Goal: Information Seeking & Learning: Find specific fact

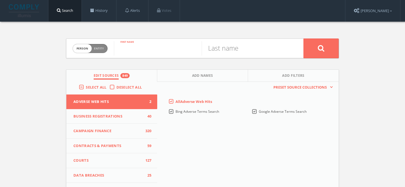
drag, startPoint x: 144, startPoint y: 48, endPoint x: 144, endPoint y: 44, distance: 4.5
click at [144, 48] on input "text" at bounding box center [158, 48] width 88 height 15
paste input "Robert (Bob) Nimrod Miner"
type input "Robert (Bob) Nimrod Miner"
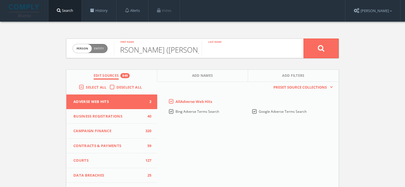
scroll to position [0, 0]
click at [219, 49] on input "text" at bounding box center [246, 48] width 88 height 15
type input "Miner"
drag, startPoint x: 187, startPoint y: 51, endPoint x: 99, endPoint y: 47, distance: 88.4
click at [99, 47] on form "Person Entity person Robert (Bob) Nimrod Miner First name Miner Last name" at bounding box center [202, 49] width 273 height 20
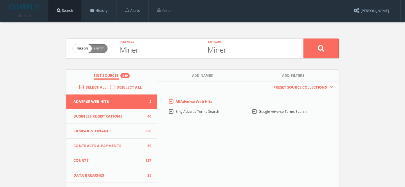
click at [130, 51] on input "Miner" at bounding box center [158, 48] width 88 height 15
type input "Bob"
click at [194, 73] on button "Add Names" at bounding box center [202, 76] width 91 height 12
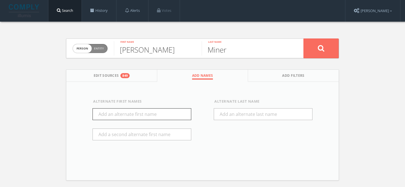
click at [129, 112] on input "text" at bounding box center [141, 114] width 99 height 12
type input "Robert"
click at [339, 58] on div "Person Entity person Bob First name Miner Last name Edit Sources 849 Add Names …" at bounding box center [202, 107] width 281 height 170
click at [327, 49] on button at bounding box center [320, 49] width 35 height 20
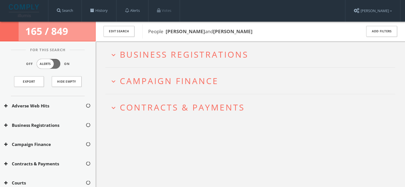
click at [200, 78] on span "Campaign Finance" at bounding box center [169, 81] width 99 height 12
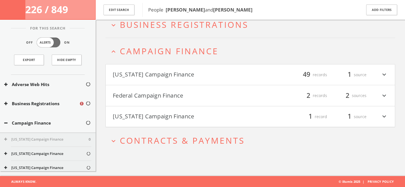
click at [184, 97] on button "Federal Campaign Finance" at bounding box center [181, 96] width 137 height 10
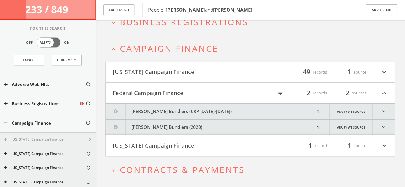
scroll to position [50, 0]
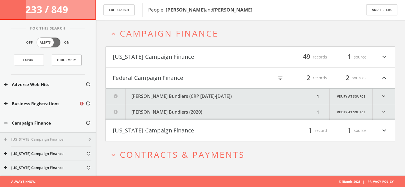
click at [180, 96] on button "Barack Obama Bundlers (CRP 2008-2012)" at bounding box center [210, 96] width 209 height 15
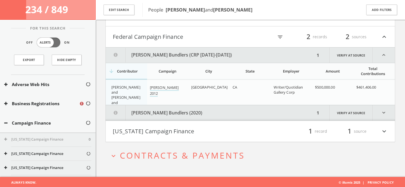
scroll to position [92, 0]
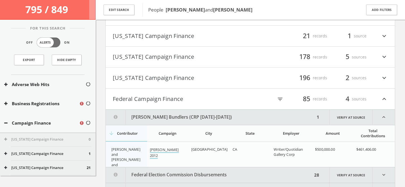
click at [161, 151] on link "Barack Obama 2012" at bounding box center [164, 153] width 29 height 12
click at [278, 101] on icon "filter_list" at bounding box center [280, 99] width 6 height 6
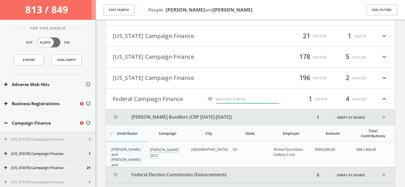
type input "Obama"
click at [158, 101] on button "Federal Campaign Finance" at bounding box center [158, 99] width 91 height 10
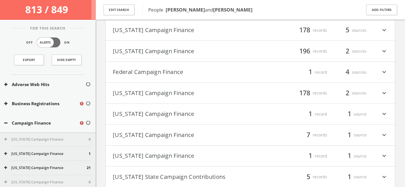
scroll to position [128, 0]
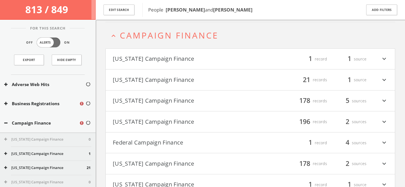
click at [164, 102] on button "[US_STATE] Campaign Finance" at bounding box center [181, 101] width 137 height 10
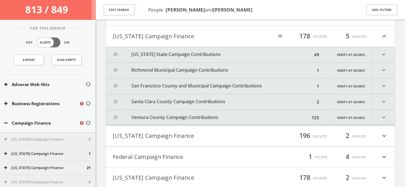
scroll to position [119, 0]
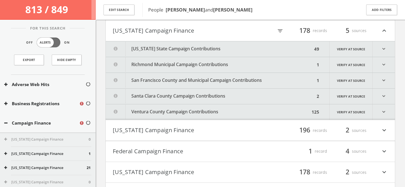
click at [170, 80] on button "San Francisco County and Municipal Campaign Contributions" at bounding box center [210, 80] width 209 height 15
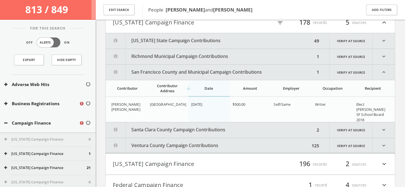
scroll to position [125, 0]
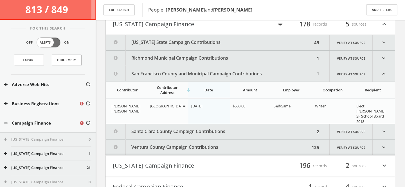
click at [169, 74] on button "San Francisco County and Municipal Campaign Contributions" at bounding box center [210, 73] width 209 height 15
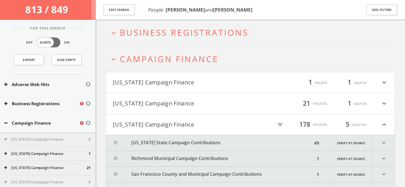
scroll to position [0, 0]
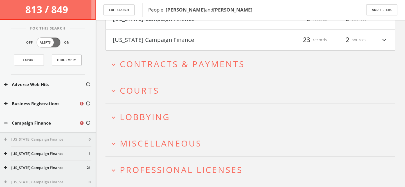
click at [159, 91] on button "expand_more Courts" at bounding box center [252, 90] width 285 height 9
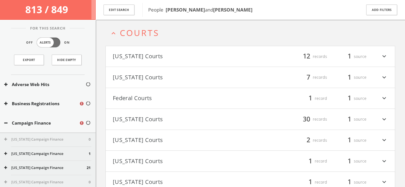
click at [155, 100] on button "Federal Courts" at bounding box center [181, 99] width 137 height 10
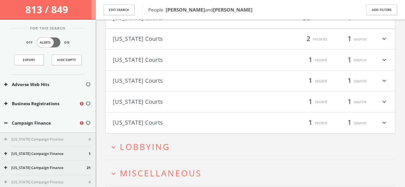
scroll to position [948, 0]
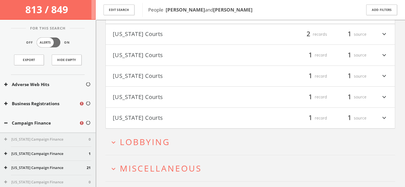
click at [162, 136] on span "Lobbying" at bounding box center [145, 142] width 50 height 12
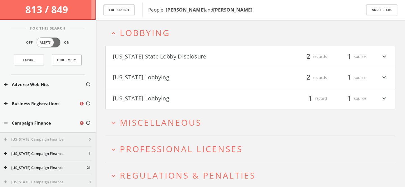
click at [154, 79] on button "Illinois Lobbying" at bounding box center [181, 78] width 137 height 10
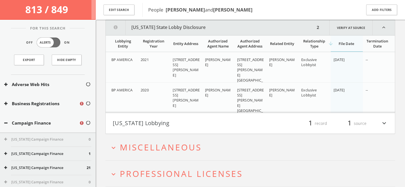
click at [158, 121] on button "Virginia Lobbying" at bounding box center [181, 124] width 137 height 10
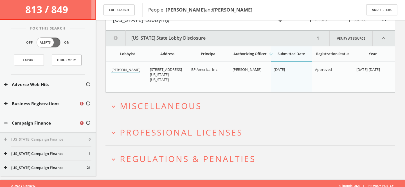
scroll to position [1233, 0]
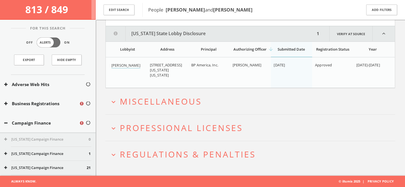
click at [156, 105] on span "Miscellaneous" at bounding box center [161, 102] width 82 height 12
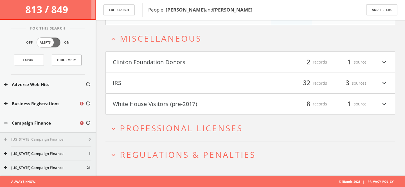
click at [156, 105] on button "White House Visitors (pre-2017)" at bounding box center [181, 104] width 137 height 10
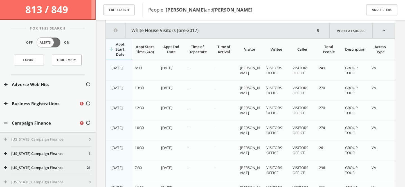
scroll to position [1391, 0]
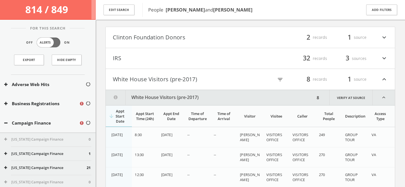
click at [196, 83] on button "White House Visitors (pre-2017)" at bounding box center [181, 79] width 137 height 10
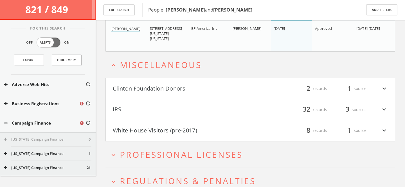
scroll to position [1323, 0]
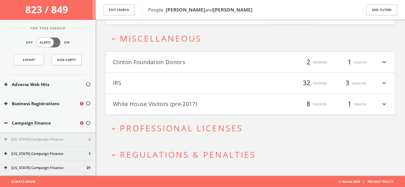
click at [204, 66] on button "Clinton Foundation Donors" at bounding box center [181, 62] width 137 height 10
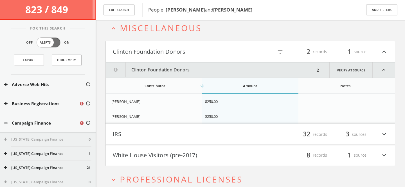
click at [202, 34] on h2 "expand_less Miscellaneous" at bounding box center [250, 28] width 290 height 26
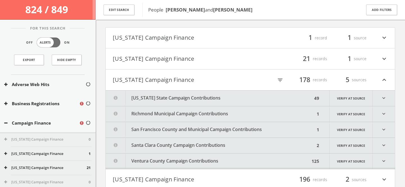
scroll to position [0, 0]
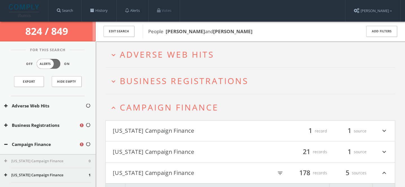
click at [182, 102] on span "Campaign Finance" at bounding box center [169, 107] width 99 height 12
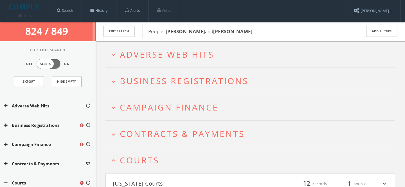
click at [195, 56] on span "Adverse Web Hits" at bounding box center [167, 55] width 94 height 12
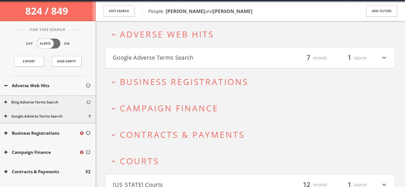
scroll to position [22, 0]
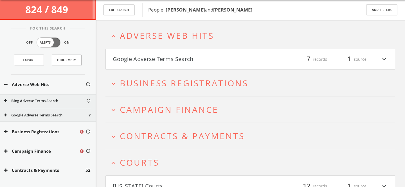
click at [188, 58] on button "Google Adverse Terms Search" at bounding box center [181, 60] width 137 height 10
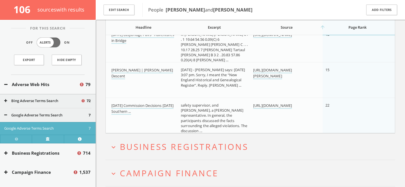
scroll to position [302, 0]
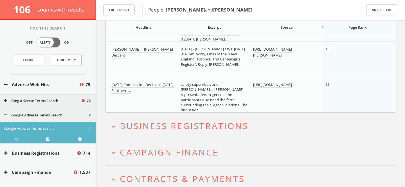
click at [170, 151] on span "Campaign Finance" at bounding box center [169, 152] width 99 height 12
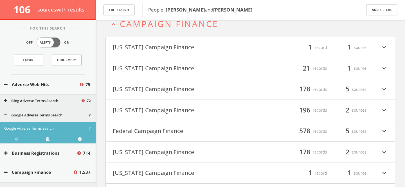
click at [172, 133] on button "Federal Campaign Finance" at bounding box center [181, 131] width 137 height 10
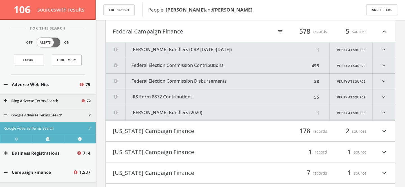
scroll to position [531, 0]
click at [278, 32] on icon "filter_list" at bounding box center [280, 31] width 6 height 6
type input "Obama"
click at [216, 48] on button "Barack Obama Bundlers (CRP 2008-2012)" at bounding box center [210, 48] width 209 height 15
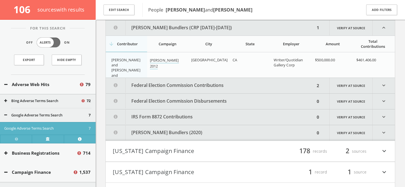
click at [209, 86] on button "Federal Election Commission Contributions" at bounding box center [210, 85] width 209 height 15
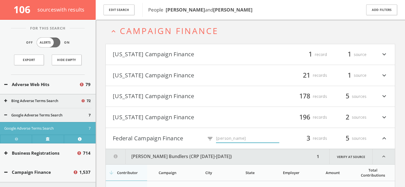
scroll to position [391, 0]
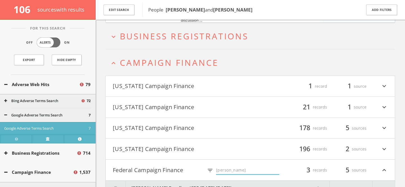
click at [127, 64] on span "Campaign Finance" at bounding box center [169, 63] width 99 height 12
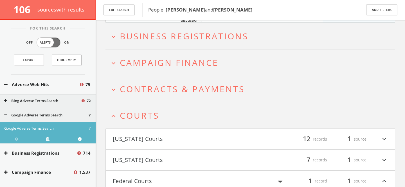
click at [135, 111] on span "Courts" at bounding box center [139, 116] width 39 height 12
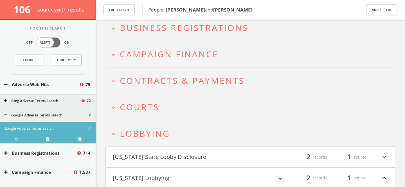
scroll to position [401, 0]
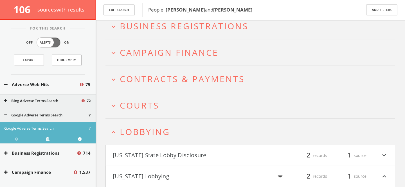
click at [137, 137] on h2 "expand_less Lobbying" at bounding box center [250, 132] width 290 height 26
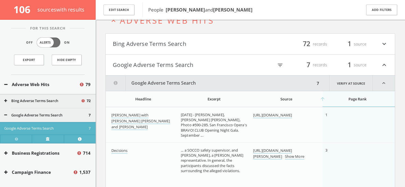
scroll to position [43, 0]
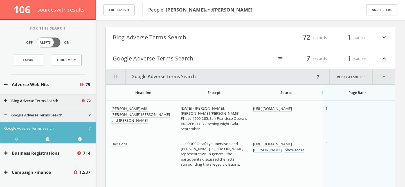
click at [144, 59] on button "Google Adverse Terms Search" at bounding box center [181, 59] width 137 height 10
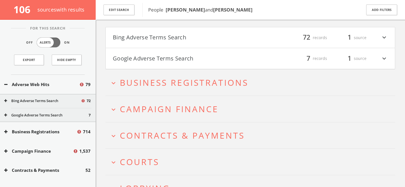
click at [150, 39] on button "Bing Adverse Terms Search" at bounding box center [181, 38] width 137 height 10
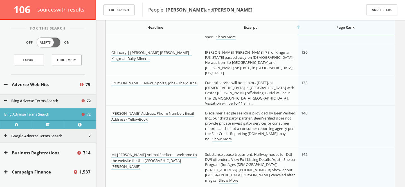
scroll to position [2230, 0]
click at [53, 85] on button "Adverse Web Hits" at bounding box center [41, 84] width 75 height 6
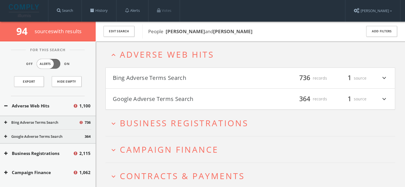
click at [240, 77] on button "Bing Adverse Terms Search" at bounding box center [181, 78] width 137 height 10
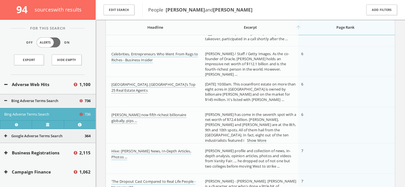
scroll to position [782, 0]
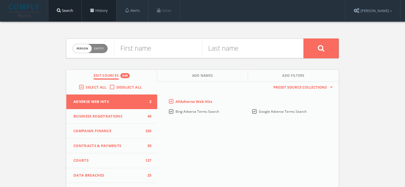
click at [103, 13] on link "History" at bounding box center [99, 10] width 34 height 21
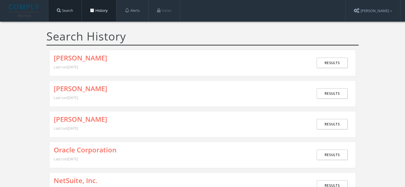
click at [70, 15] on link "Search" at bounding box center [64, 10] width 33 height 21
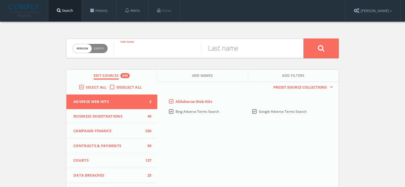
click at [126, 48] on input "text" at bounding box center [158, 48] width 88 height 15
paste input "[PERSON_NAME] (Ed) [PERSON_NAME]"
click at [188, 50] on input "[PERSON_NAME] (Ed) [PERSON_NAME]" at bounding box center [158, 48] width 88 height 15
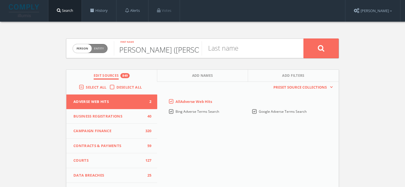
scroll to position [0, 0]
drag, startPoint x: 146, startPoint y: 51, endPoint x: 227, endPoint y: 51, distance: 80.7
click at [227, 51] on form "Person Entity person [PERSON_NAME] ([PERSON_NAME] First name Last name" at bounding box center [202, 49] width 273 height 20
type input "[PERSON_NAME]"
click at [254, 52] on input "text" at bounding box center [246, 48] width 88 height 15
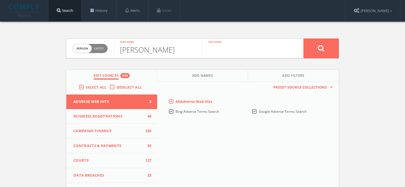
paste input "[PERSON_NAME]"
type input "[PERSON_NAME]"
click at [203, 74] on span "Add Names" at bounding box center [202, 76] width 21 height 6
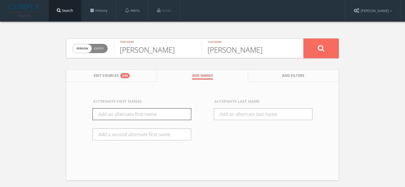
click at [146, 118] on input "text" at bounding box center [141, 114] width 99 height 12
type input "Ed"
click at [308, 50] on button at bounding box center [320, 49] width 35 height 20
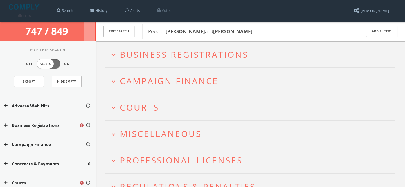
click at [175, 80] on span "Campaign Finance" at bounding box center [169, 81] width 99 height 12
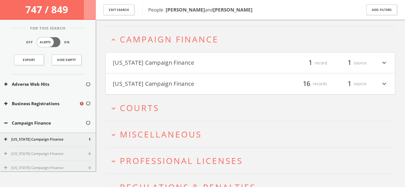
scroll to position [48, 0]
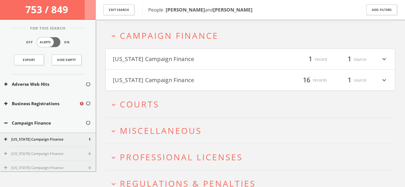
click at [163, 34] on span "Campaign Finance" at bounding box center [169, 36] width 99 height 12
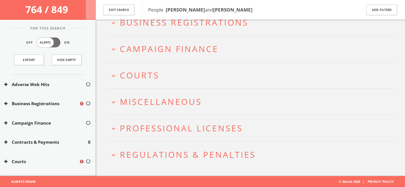
click at [168, 101] on span "Miscellaneous" at bounding box center [161, 102] width 82 height 12
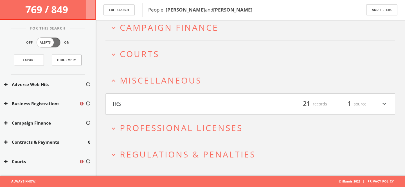
click at [165, 80] on span "Miscellaneous" at bounding box center [161, 80] width 82 height 12
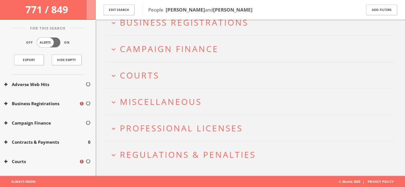
scroll to position [0, 0]
